Goal: Task Accomplishment & Management: Manage account settings

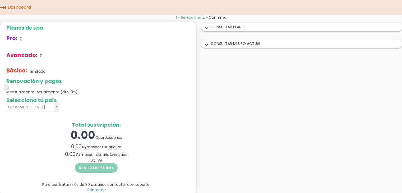
click at [5, 6] on icon "keyboard_tab" at bounding box center [3, 7] width 6 height 15
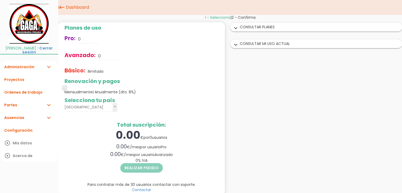
click at [285, 88] on div "1 - Selecciona | 2 - Confirma Planes de uso Pro: 0 Avanzado: 0 Básico: Ilimitad…" at bounding box center [230, 107] width 344 height 185
click at [20, 93] on link "Ordenes de trabajo" at bounding box center [29, 92] width 58 height 13
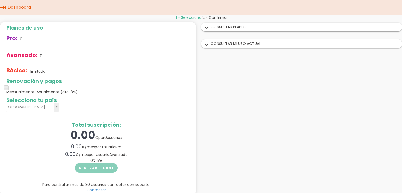
click at [19, 127] on h2 "Total suscripción:" at bounding box center [96, 125] width 180 height 6
click at [152, 105] on div "[GEOGRAPHIC_DATA] [GEOGRAPHIC_DATA] [GEOGRAPHIC_DATA] [GEOGRAPHIC_DATA] [GEOGRA…" at bounding box center [96, 107] width 180 height 9
click at [7, 7] on link "Dashboard" at bounding box center [19, 7] width 26 height 15
